Goal: Task Accomplishment & Management: Use online tool/utility

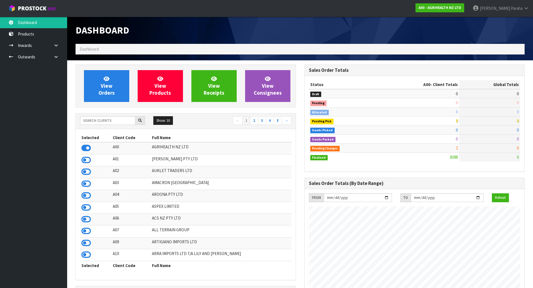
scroll to position [424, 229]
click at [112, 120] on input "text" at bounding box center [107, 120] width 55 height 9
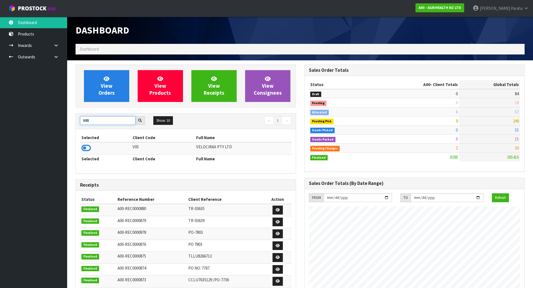
type input "V05"
click at [90, 147] on td at bounding box center [105, 148] width 51 height 12
click at [90, 148] on icon at bounding box center [86, 148] width 10 height 8
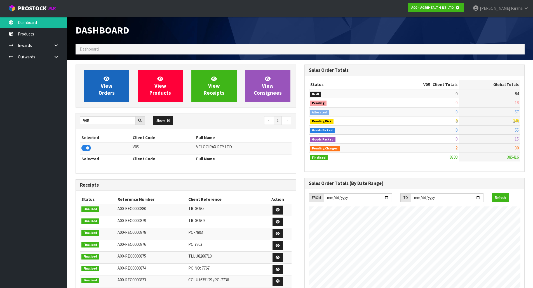
scroll to position [349, 229]
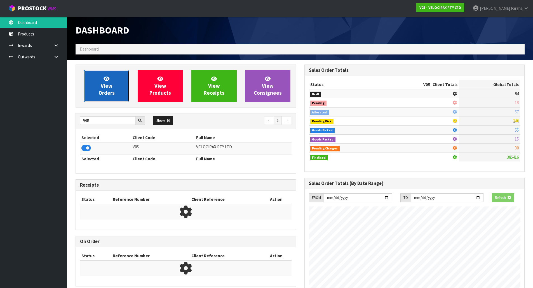
click at [112, 85] on span "View Orders" at bounding box center [106, 86] width 16 height 21
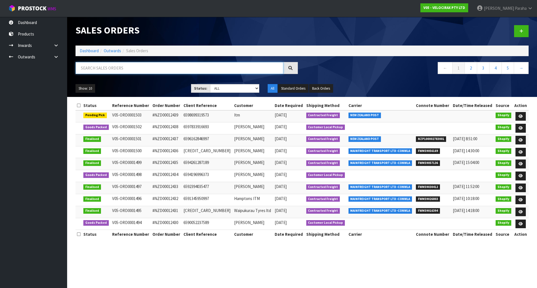
click at [106, 66] on input "text" at bounding box center [180, 68] width 208 height 12
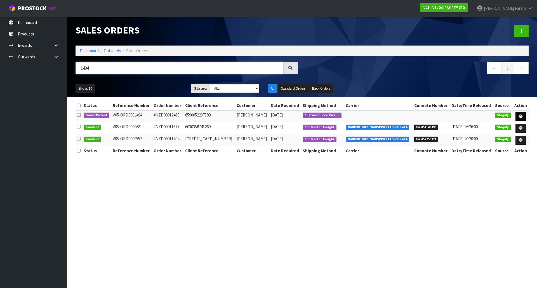
type input "1494"
click at [523, 115] on link at bounding box center [521, 116] width 10 height 9
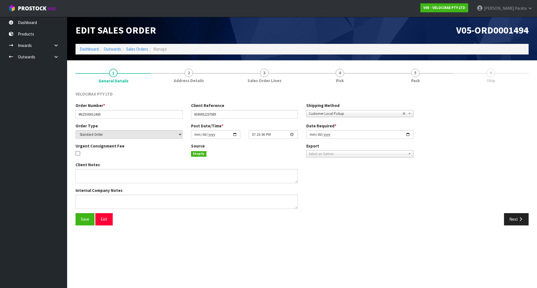
click at [494, 75] on span "6" at bounding box center [491, 73] width 8 height 8
click at [416, 73] on span "5" at bounding box center [415, 73] width 8 height 8
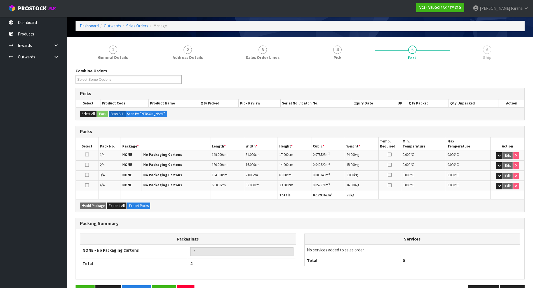
scroll to position [41, 0]
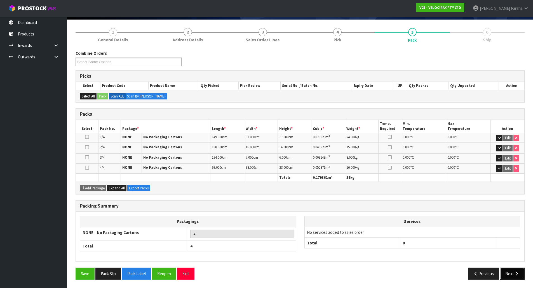
click at [514, 275] on icon "button" at bounding box center [516, 274] width 5 height 4
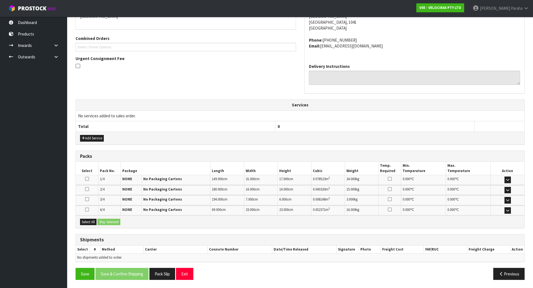
scroll to position [112, 0]
drag, startPoint x: 85, startPoint y: 223, endPoint x: 88, endPoint y: 221, distance: 3.8
click at [86, 223] on button "Select All" at bounding box center [88, 222] width 17 height 7
click at [108, 220] on button "Ship Selected" at bounding box center [108, 222] width 23 height 7
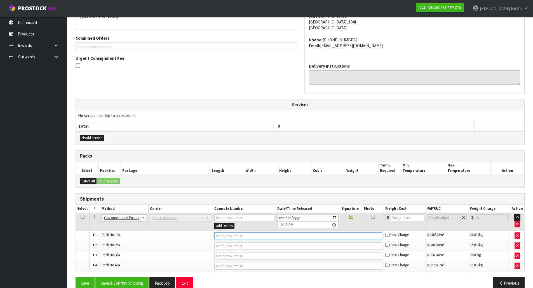
click at [282, 234] on input "text" at bounding box center [298, 236] width 168 height 7
type input "CUSTOMER COLLECTED"
click at [122, 284] on button "Save & Confirm Shipping" at bounding box center [121, 283] width 53 height 12
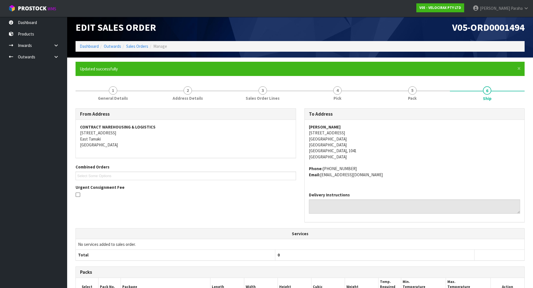
scroll to position [0, 0]
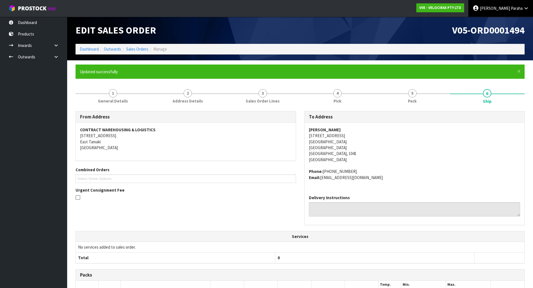
click at [505, 11] on link "[PERSON_NAME]" at bounding box center [500, 8] width 65 height 17
click at [503, 25] on link "Logout" at bounding box center [510, 22] width 44 height 8
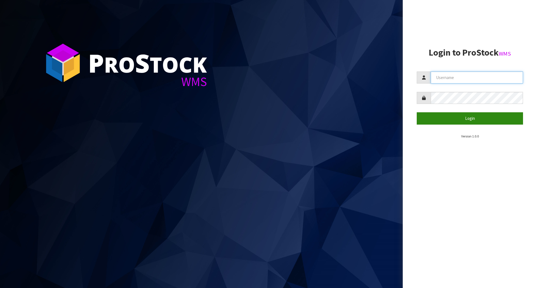
type input "[PERSON_NAME]"
click at [496, 116] on button "Login" at bounding box center [470, 118] width 106 height 12
